Goal: Task Accomplishment & Management: Use online tool/utility

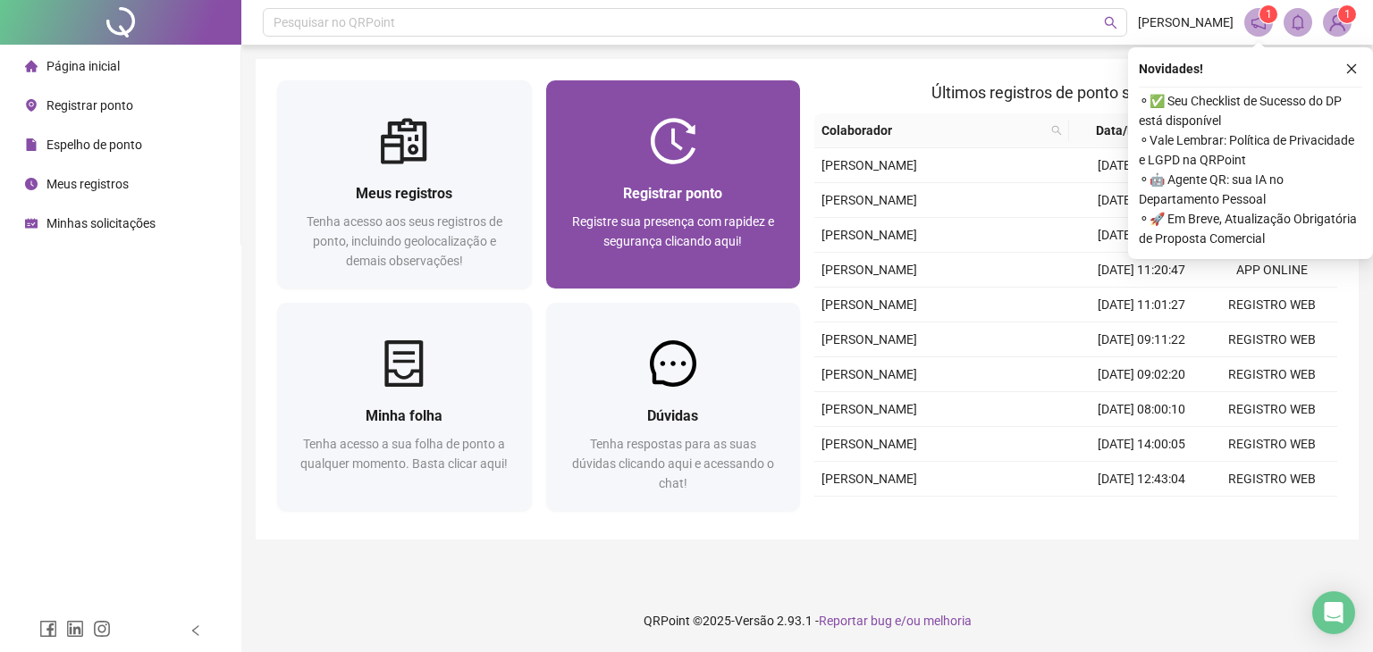
click at [683, 133] on img at bounding box center [673, 141] width 46 height 46
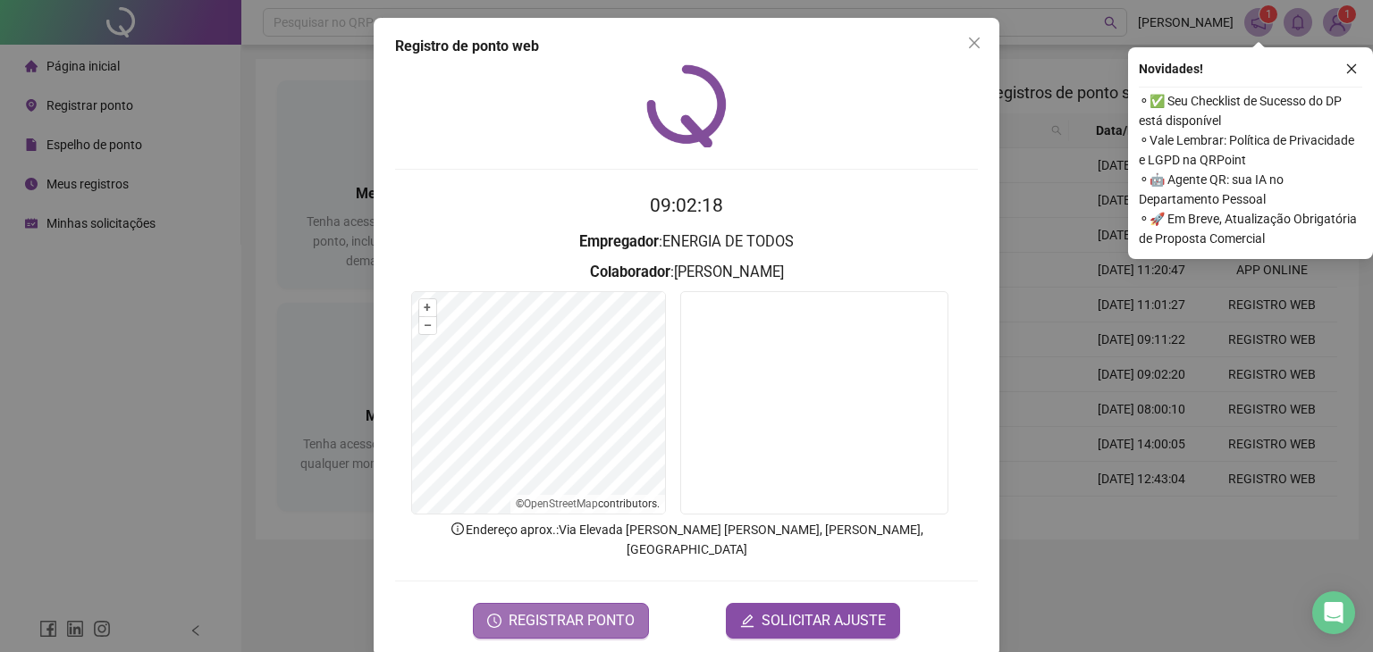
click at [551, 610] on span "REGISTRAR PONTO" at bounding box center [572, 620] width 126 height 21
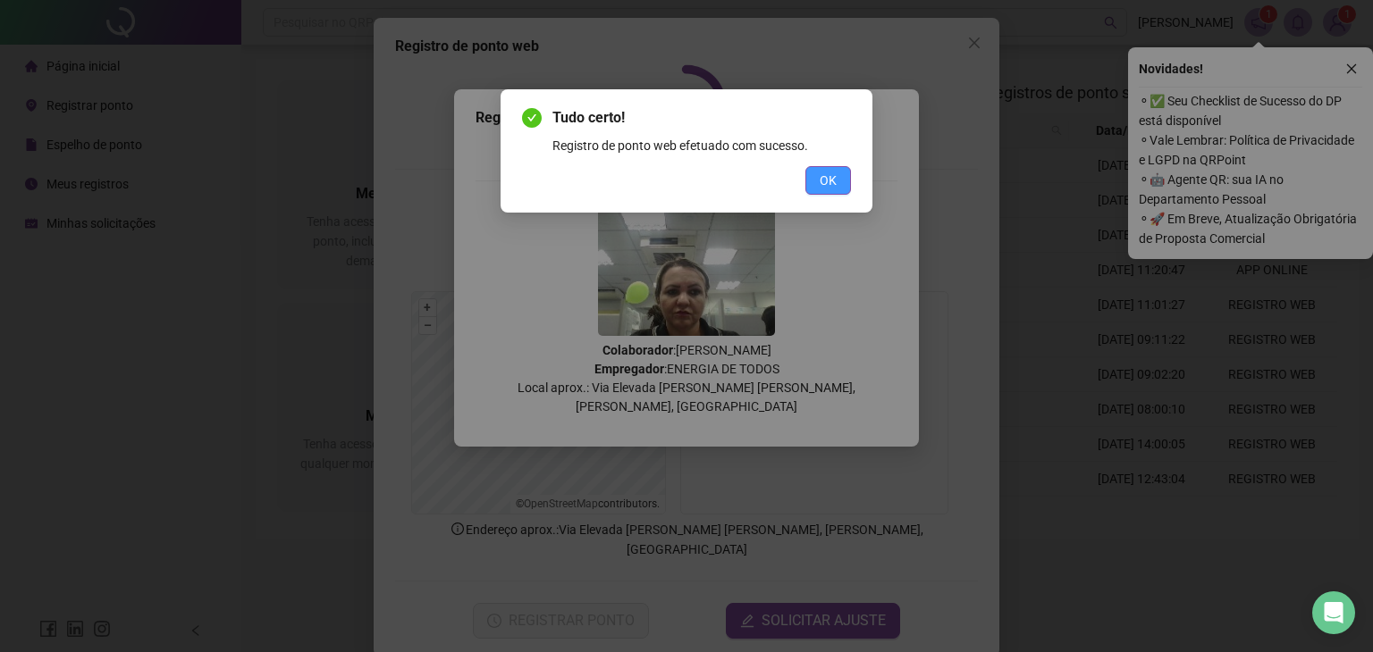
click at [830, 183] on span "OK" at bounding box center [828, 181] width 17 height 20
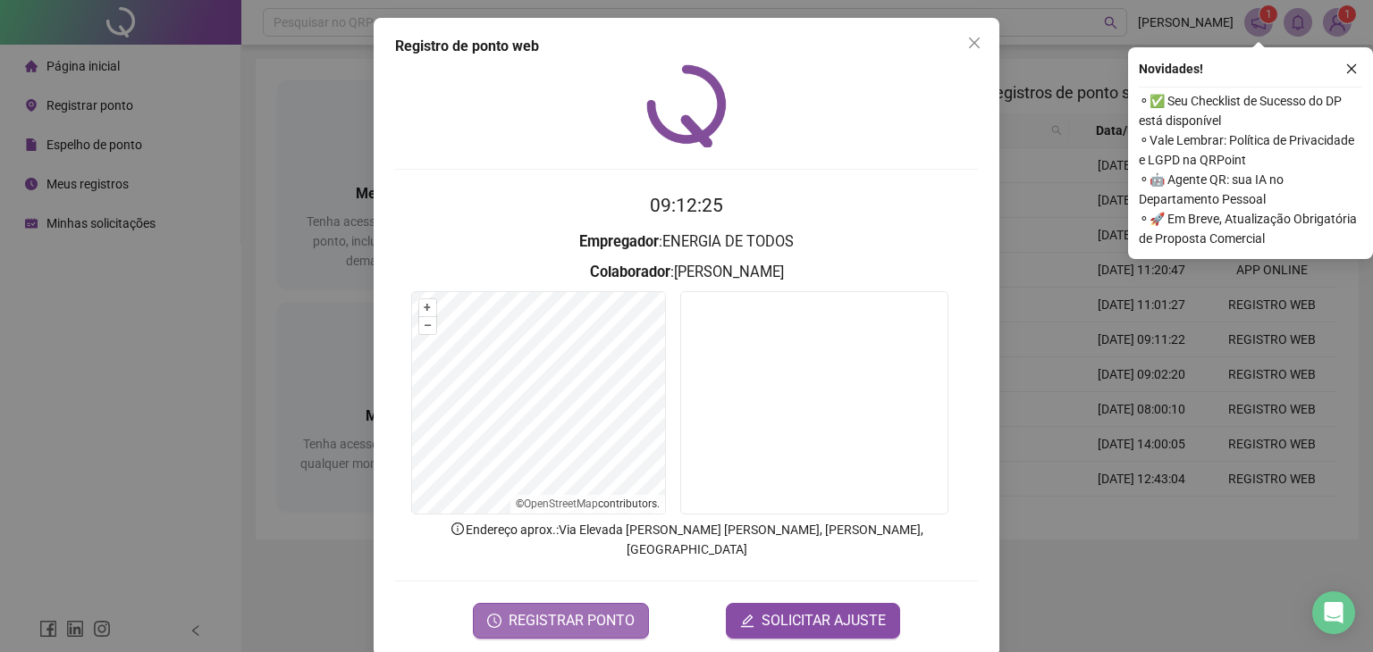
click at [534, 610] on span "REGISTRAR PONTO" at bounding box center [572, 620] width 126 height 21
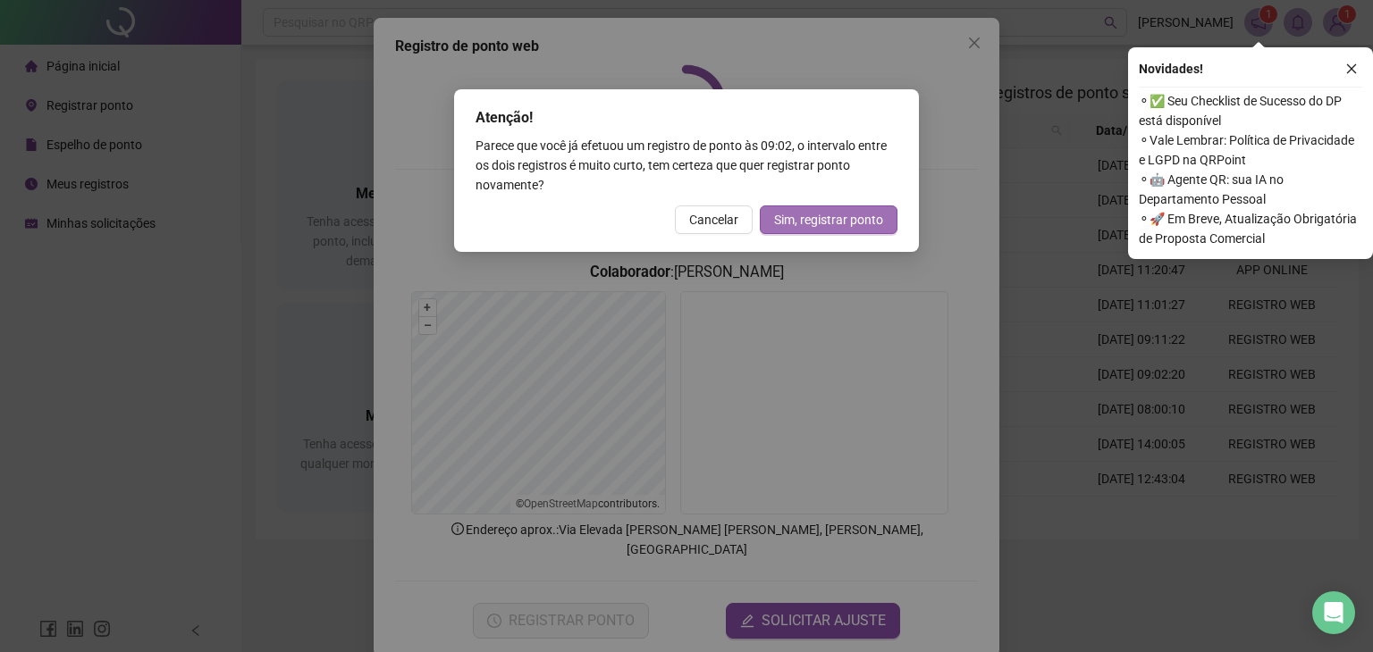
click at [841, 232] on button "Sim, registrar ponto" at bounding box center [829, 220] width 138 height 29
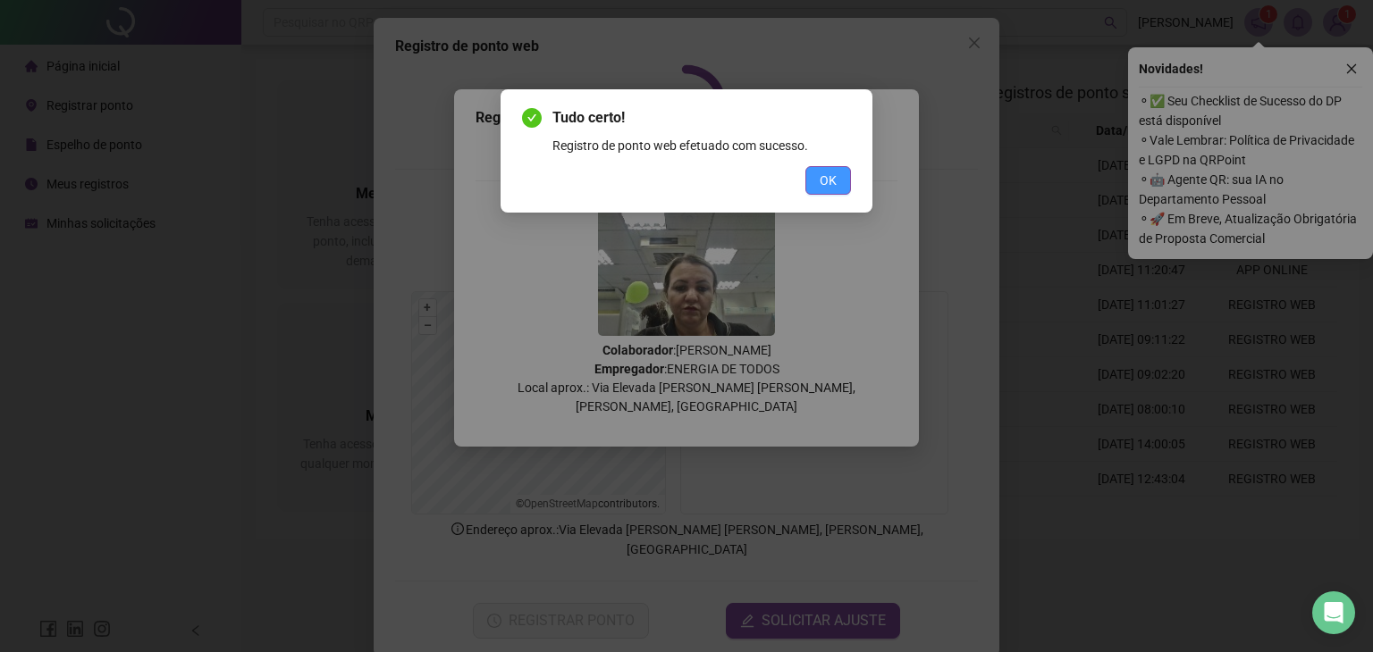
click at [815, 189] on button "OK" at bounding box center [828, 180] width 46 height 29
